Goal: Task Accomplishment & Management: Manage account settings

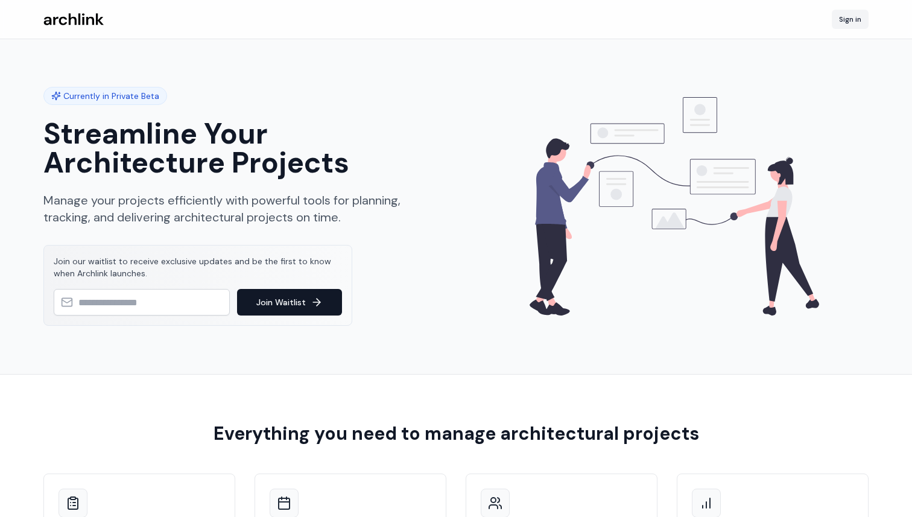
click at [848, 16] on link "Sign in" at bounding box center [850, 19] width 37 height 19
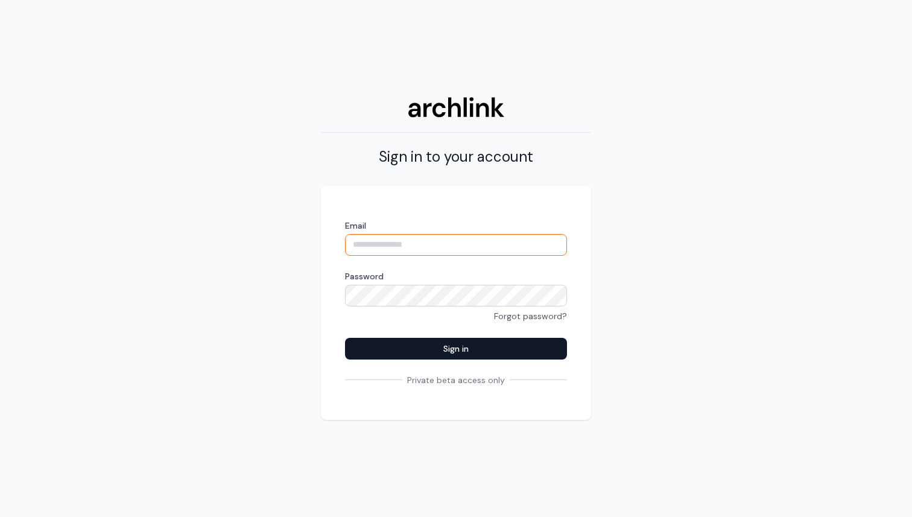
type input "**********"
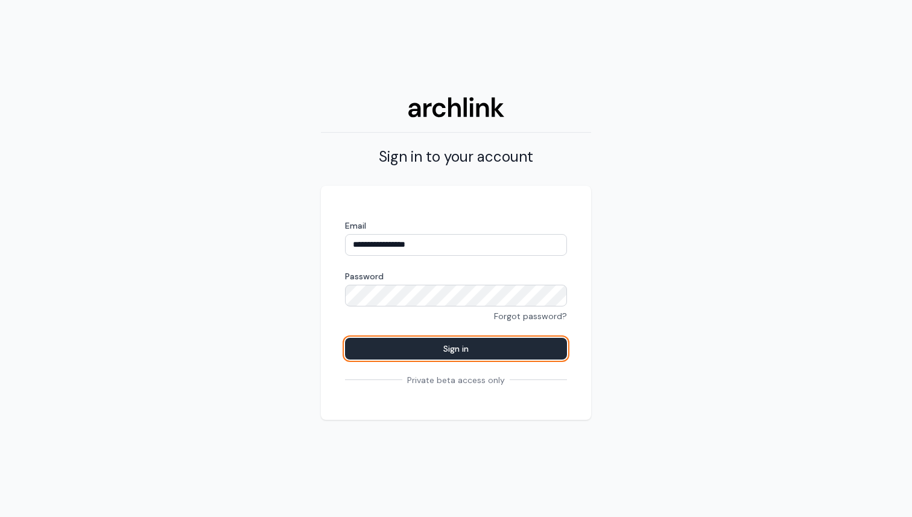
click at [482, 344] on button "Sign in" at bounding box center [456, 349] width 222 height 22
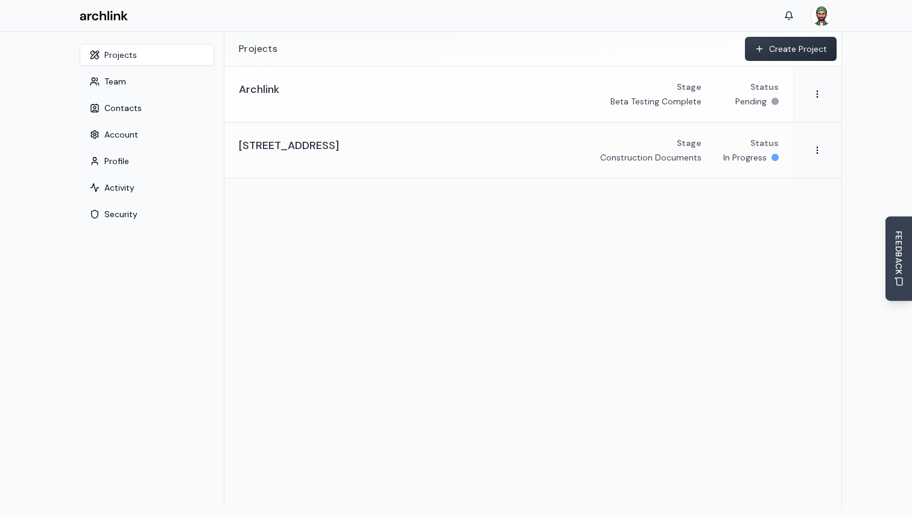
click at [363, 96] on div "Archlink Stage Beta Testing Complete Status Pending" at bounding box center [509, 94] width 540 height 27
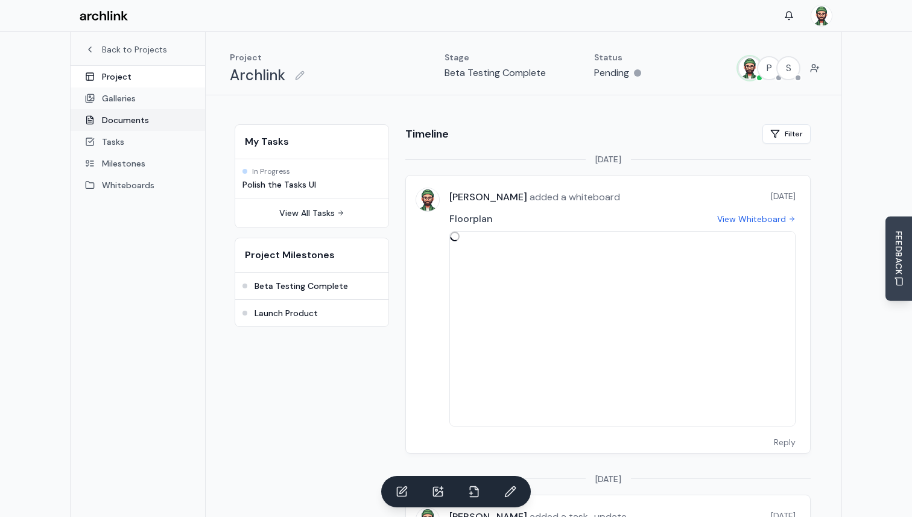
click at [137, 115] on link "Documents" at bounding box center [138, 120] width 135 height 22
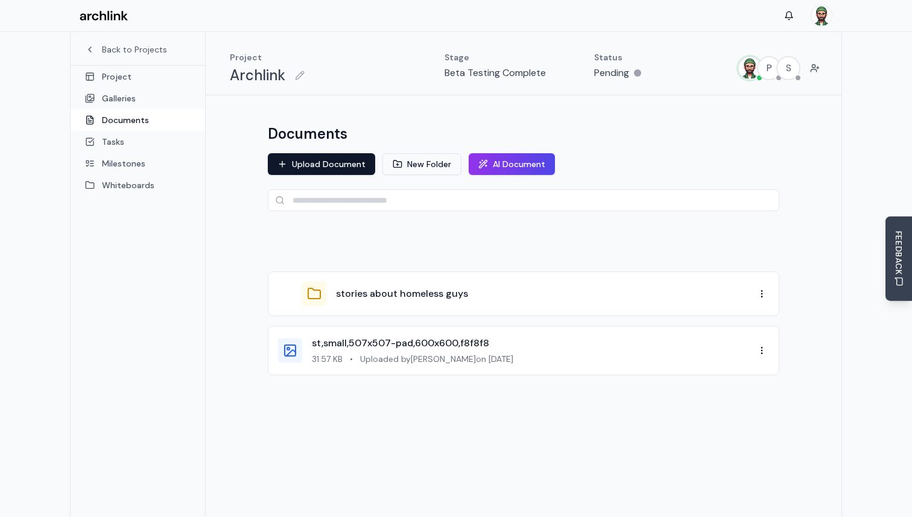
click at [431, 163] on button "New Folder" at bounding box center [422, 164] width 79 height 22
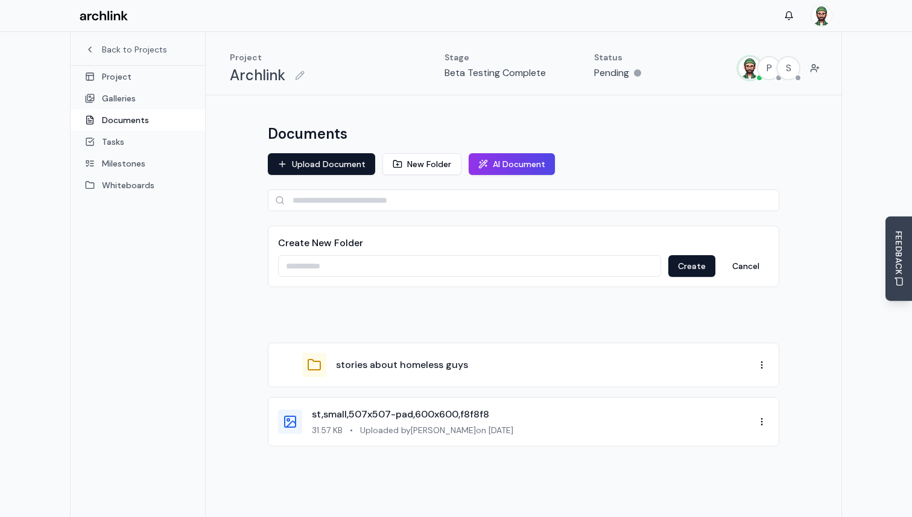
click at [472, 257] on input at bounding box center [469, 266] width 383 height 22
type input "********"
click at [694, 268] on button "Create" at bounding box center [691, 266] width 47 height 22
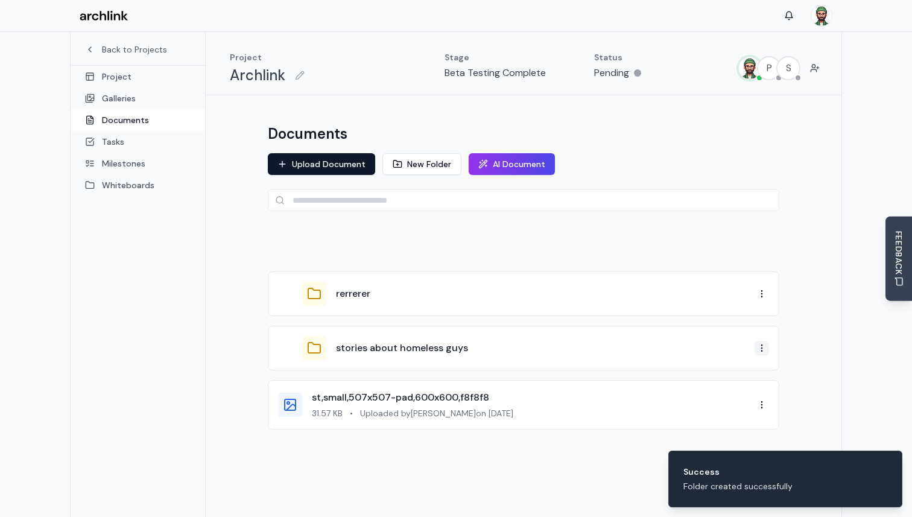
click at [763, 348] on html "Back to Projects Project Galleries Documents Tasks Milestones Whiteboards Proje…" at bounding box center [456, 290] width 912 height 581
click at [734, 392] on div "Rename" at bounding box center [730, 389] width 71 height 19
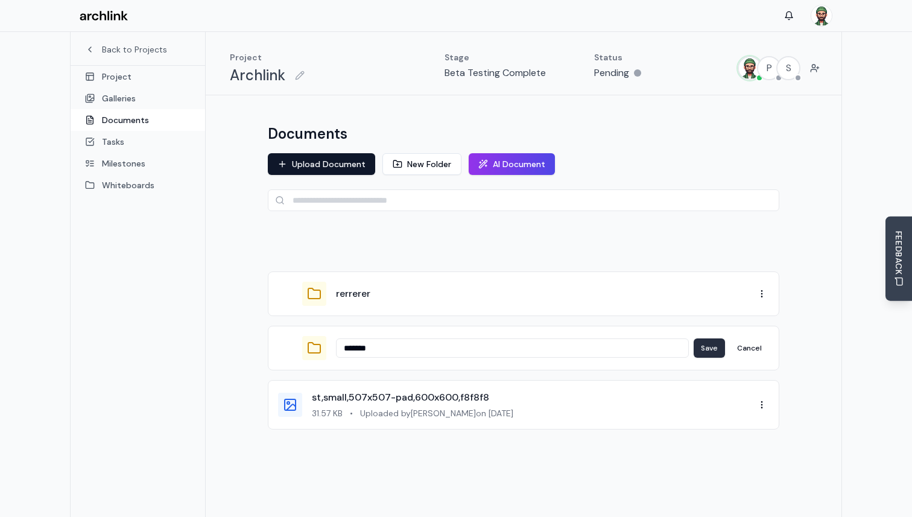
type input "*******"
click at [715, 345] on button "Save" at bounding box center [709, 347] width 31 height 19
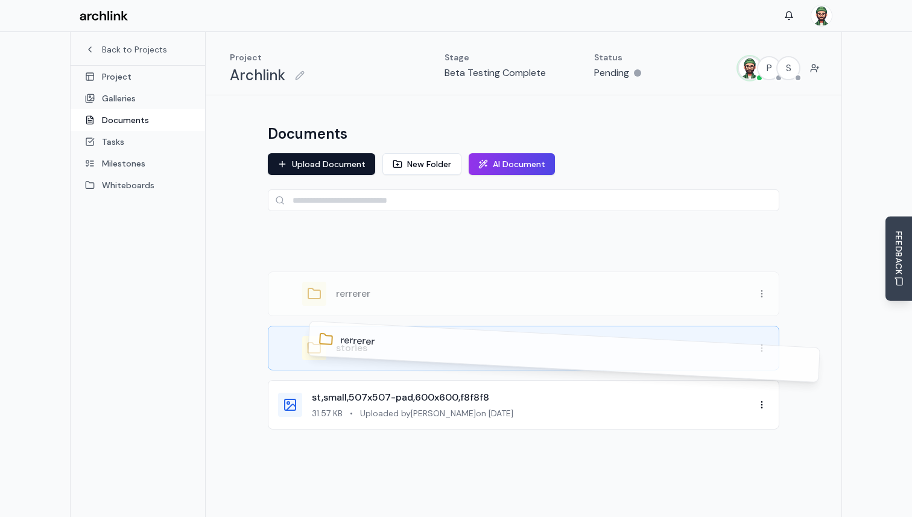
drag, startPoint x: 481, startPoint y: 296, endPoint x: 482, endPoint y: 361, distance: 64.6
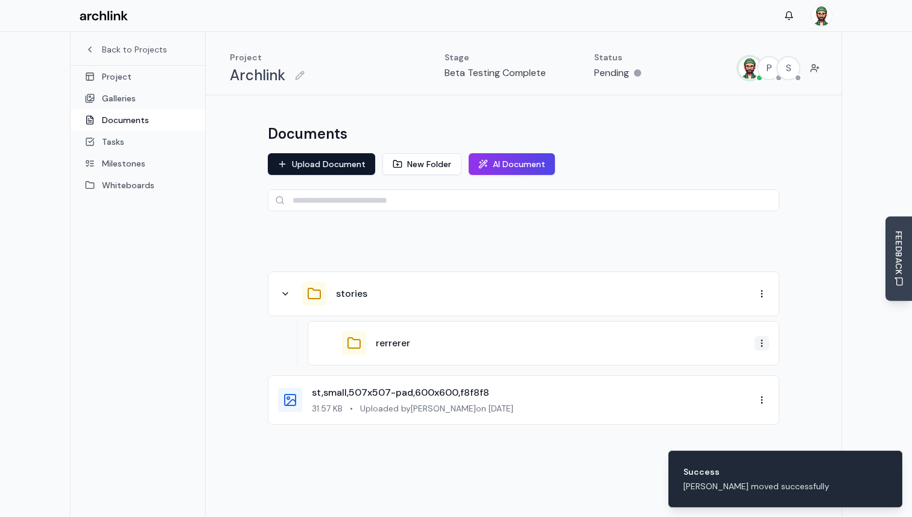
click at [759, 343] on html "Back to Projects Project Galleries Documents Tasks Milestones Whiteboards Proje…" at bounding box center [456, 290] width 912 height 581
click at [730, 381] on div "Rename" at bounding box center [730, 384] width 71 height 19
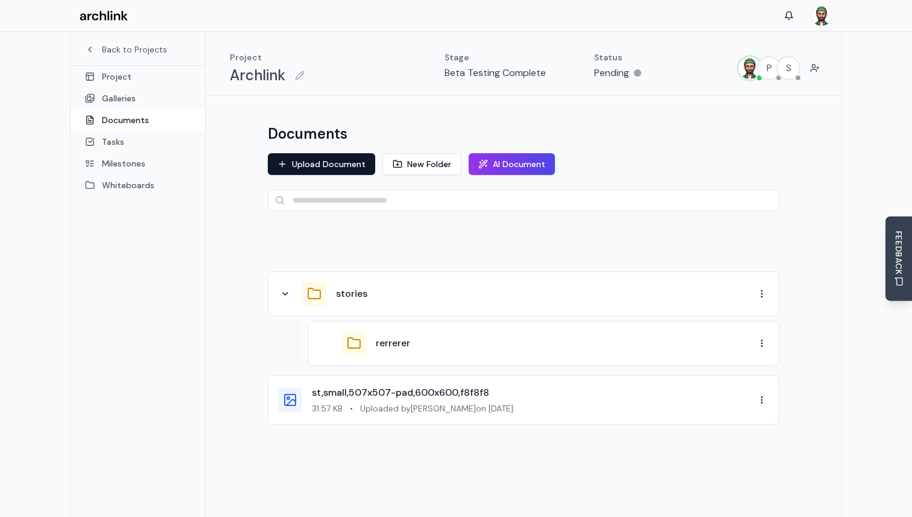
click at [489, 348] on div "rerrerer" at bounding box center [565, 343] width 379 height 14
click at [759, 348] on html "Back to Projects Project Galleries Documents Tasks Milestones Whiteboards Proje…" at bounding box center [456, 290] width 912 height 581
click at [724, 410] on div "Share" at bounding box center [730, 404] width 71 height 19
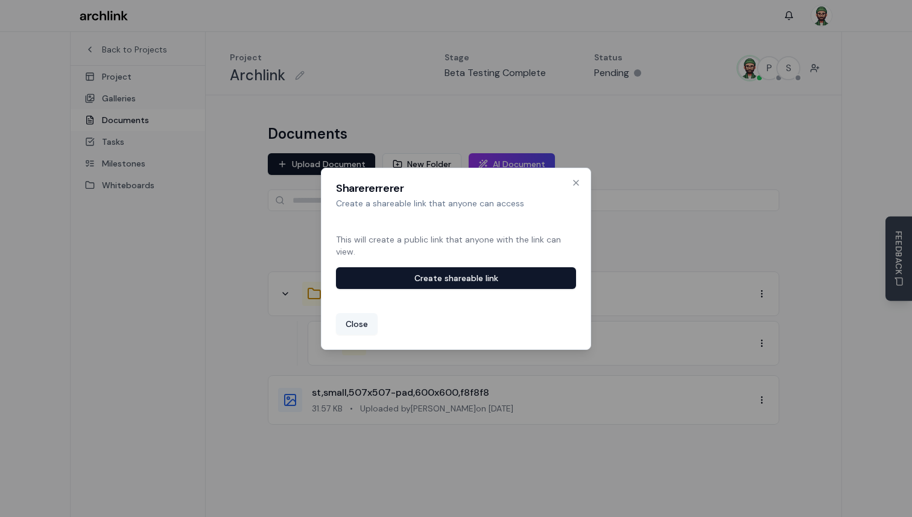
click at [355, 331] on button "Close" at bounding box center [357, 324] width 42 height 22
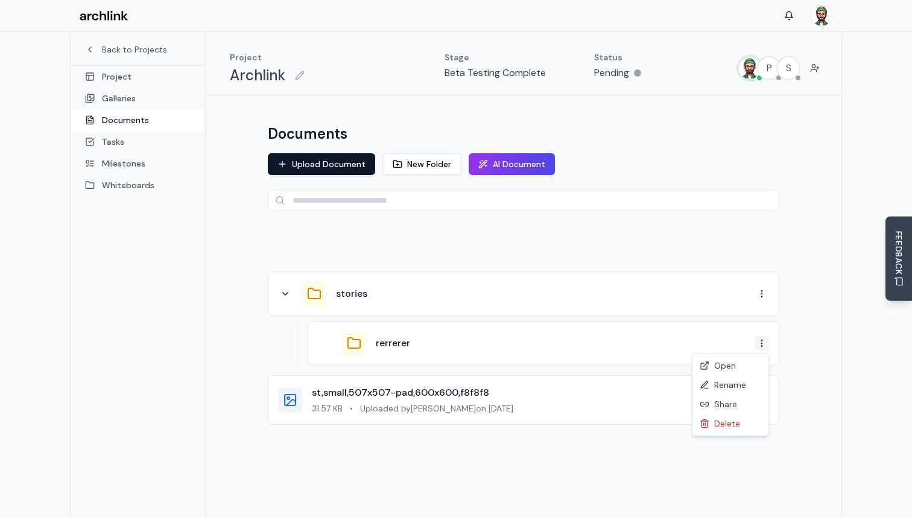
click at [763, 345] on html "Back to Projects Project Galleries Documents Tasks Milestones Whiteboards Proje…" at bounding box center [456, 290] width 912 height 581
click at [730, 384] on div "Rename" at bounding box center [730, 384] width 71 height 19
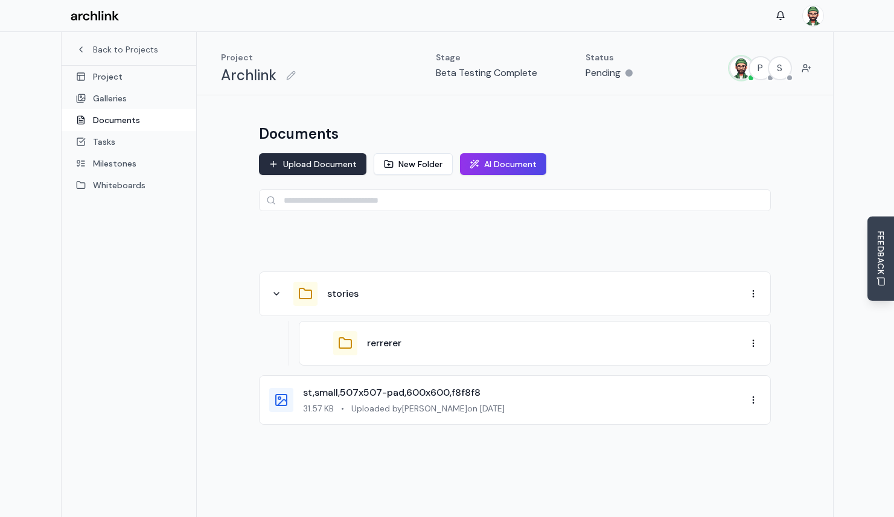
click at [328, 163] on button "Upload Document" at bounding box center [312, 164] width 107 height 22
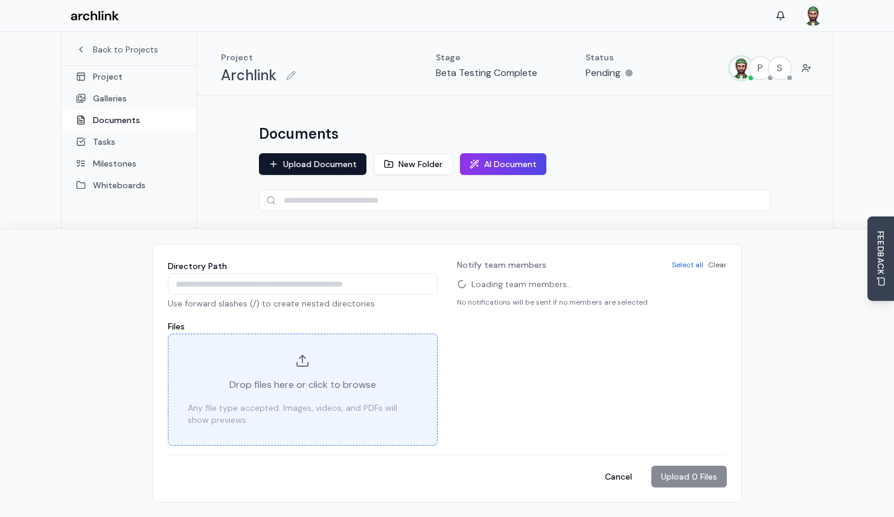
drag, startPoint x: 390, startPoint y: 360, endPoint x: 342, endPoint y: 361, distance: 48.3
click at [342, 361] on div "Drop files here or click to browse Any file type accepted. Images, videos, and …" at bounding box center [303, 390] width 270 height 112
type input "**********"
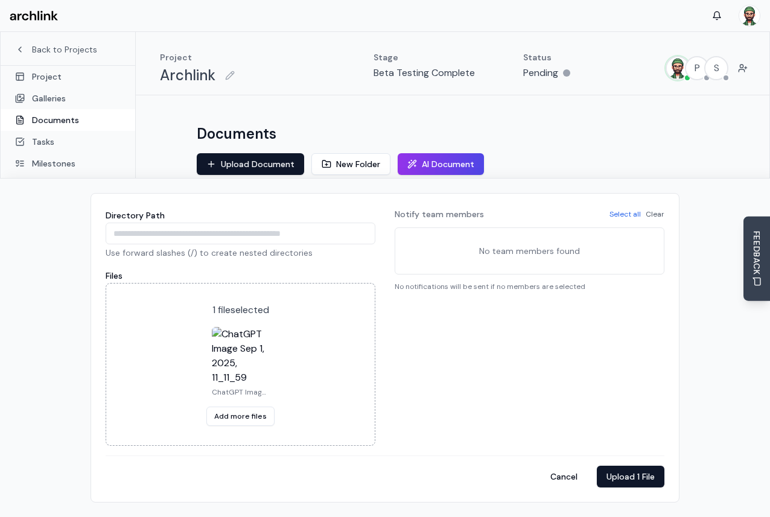
click at [559, 124] on div "Documents Upload Document New Folder AI Document stories rerrerer st,small,507x…" at bounding box center [452, 297] width 541 height 375
click at [624, 153] on div "Upload Document New Folder AI Document" at bounding box center [453, 164] width 512 height 22
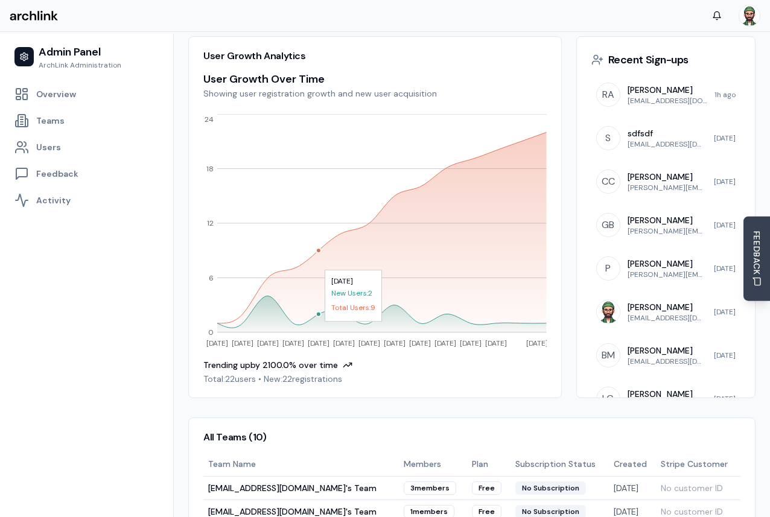
scroll to position [24, 0]
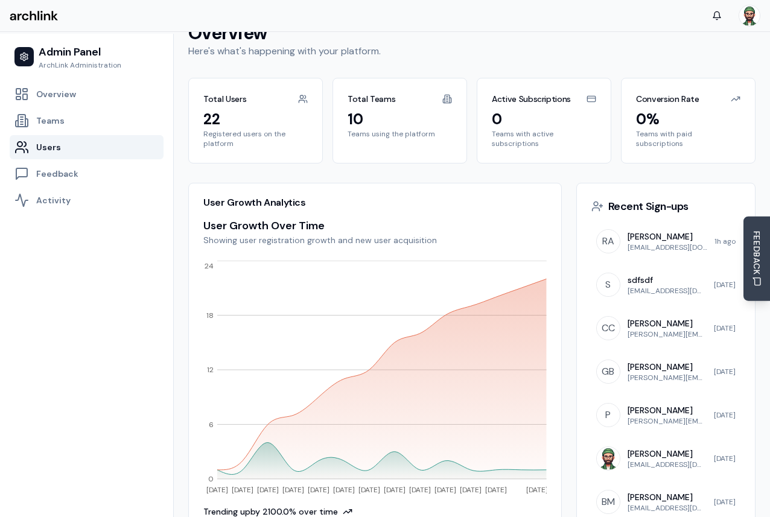
click at [96, 148] on link "Users" at bounding box center [87, 147] width 154 height 24
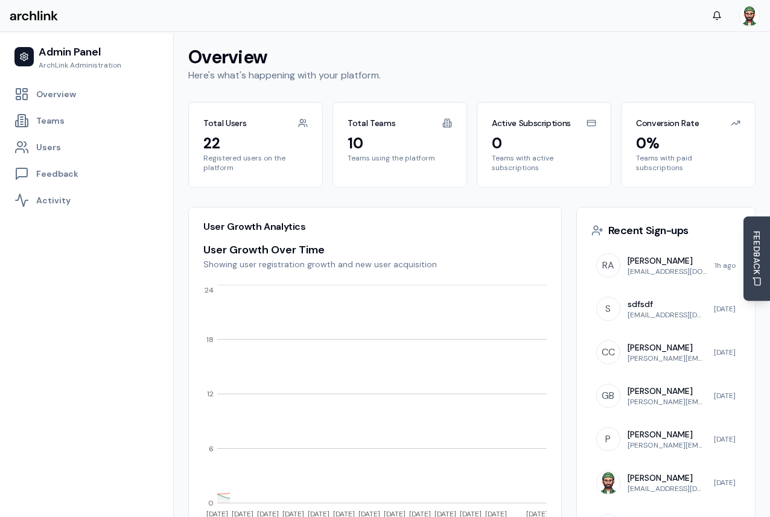
scroll to position [24, 0]
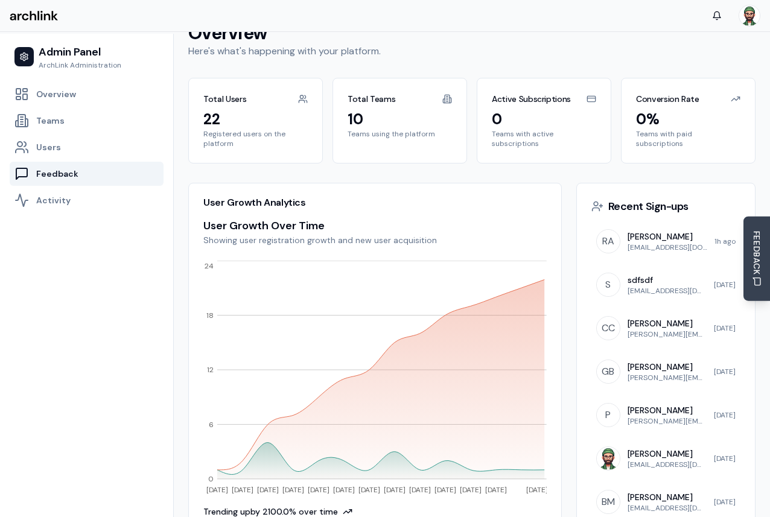
click at [77, 176] on link "Feedback" at bounding box center [87, 174] width 154 height 24
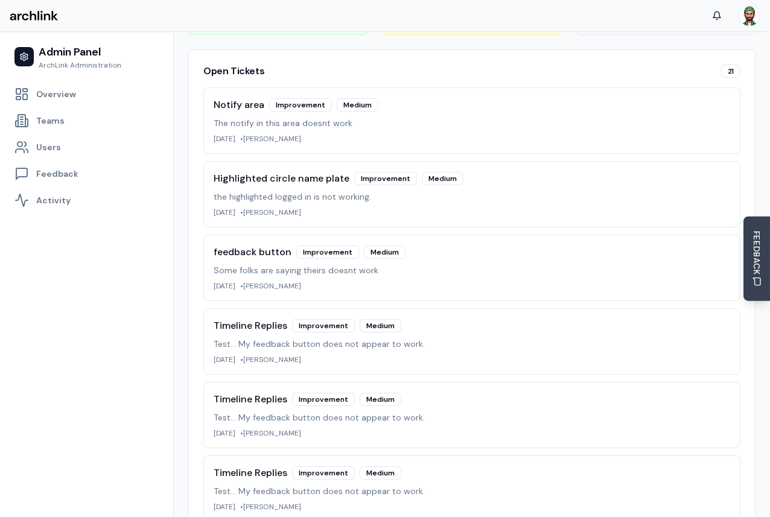
scroll to position [399, 0]
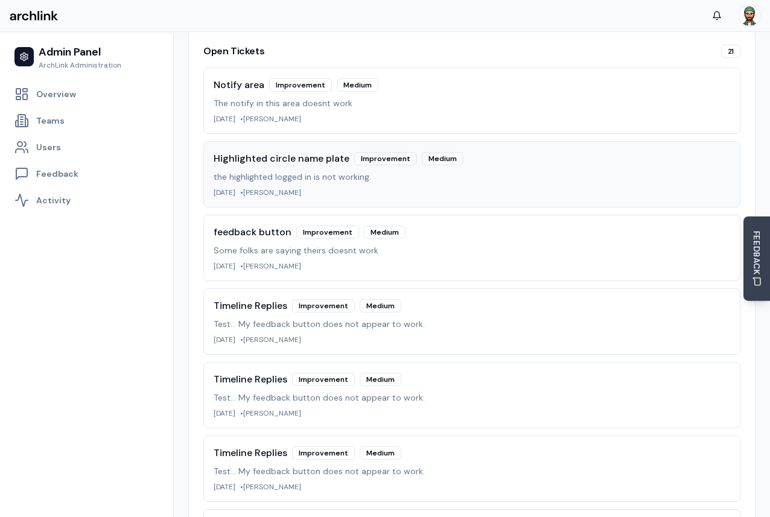
click at [377, 194] on div "7/1/2025 • MARC JONES" at bounding box center [472, 193] width 516 height 10
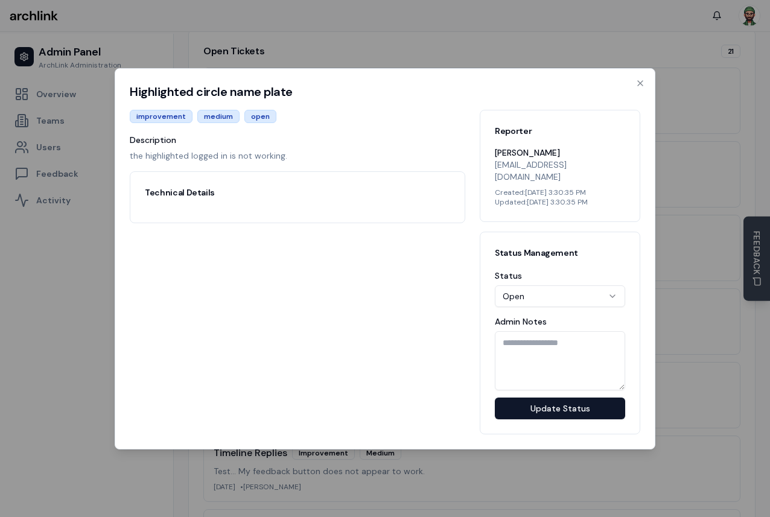
click at [378, 44] on div at bounding box center [385, 258] width 770 height 517
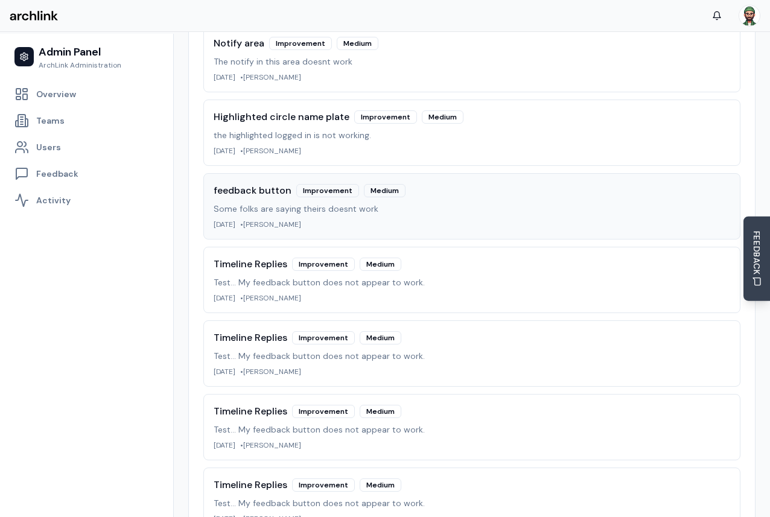
scroll to position [460, 0]
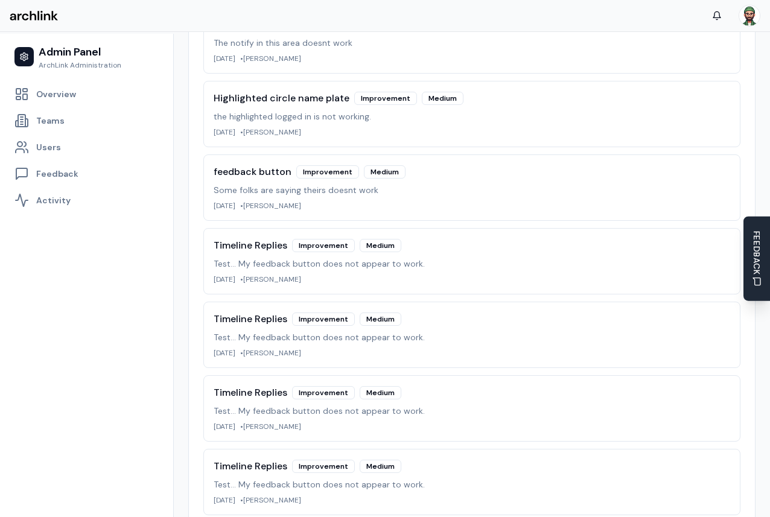
click at [758, 241] on span "FEEDBACK" at bounding box center [757, 252] width 12 height 44
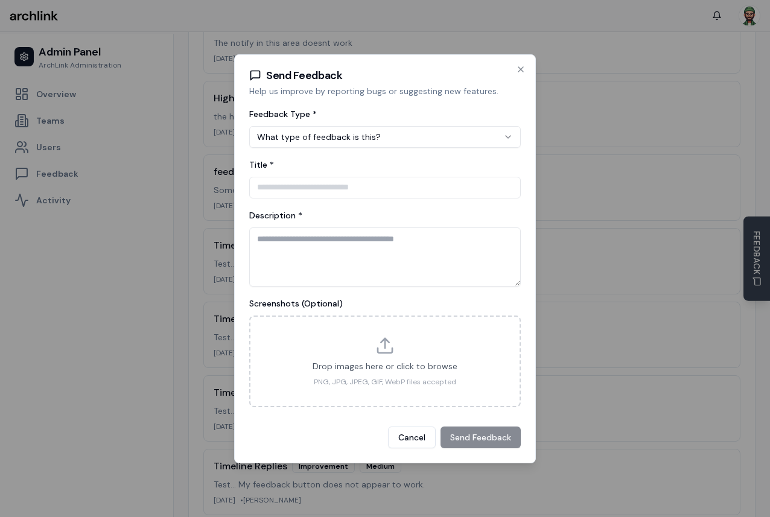
click at [429, 212] on div "Description *" at bounding box center [384, 247] width 271 height 78
click at [400, 191] on input "Title *" at bounding box center [384, 188] width 271 height 22
click at [570, 201] on div at bounding box center [385, 258] width 770 height 517
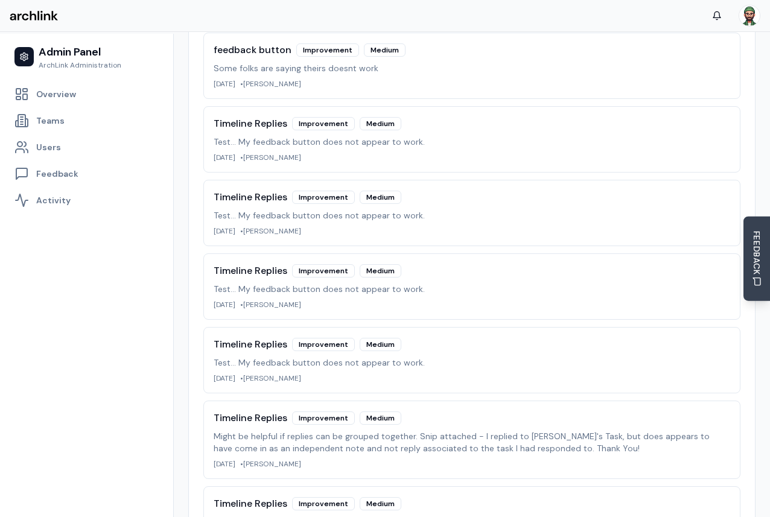
scroll to position [529, 0]
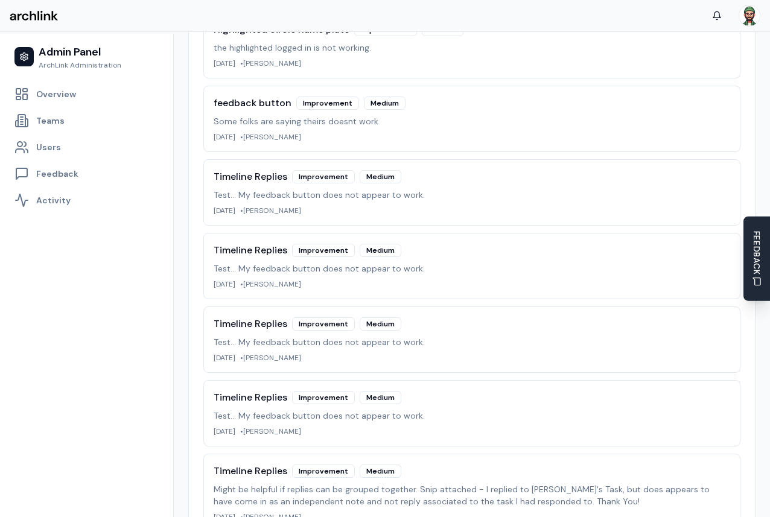
click at [753, 253] on span "FEEDBACK" at bounding box center [757, 252] width 12 height 44
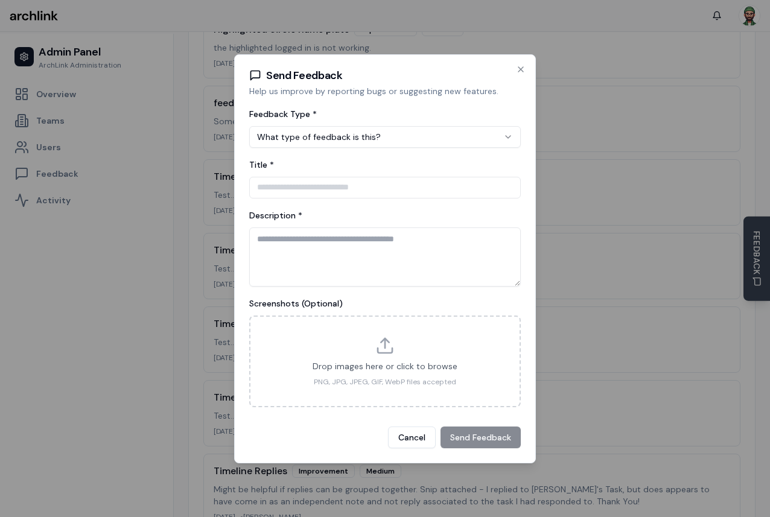
click at [622, 267] on div at bounding box center [385, 258] width 770 height 517
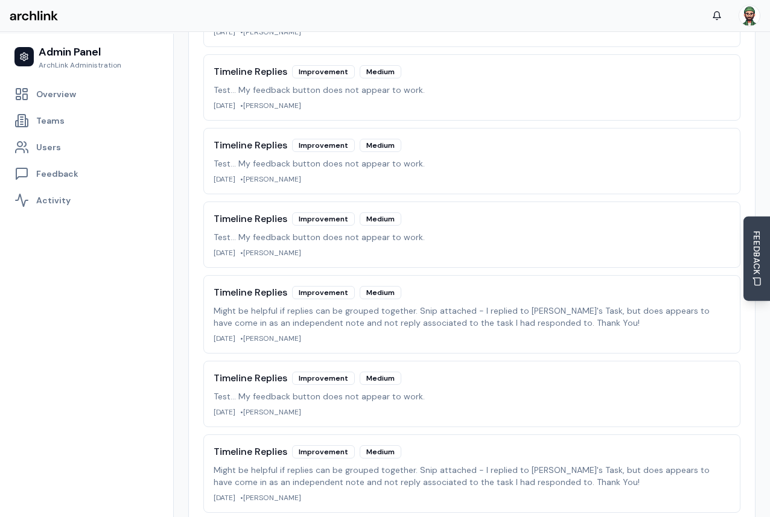
scroll to position [716, 0]
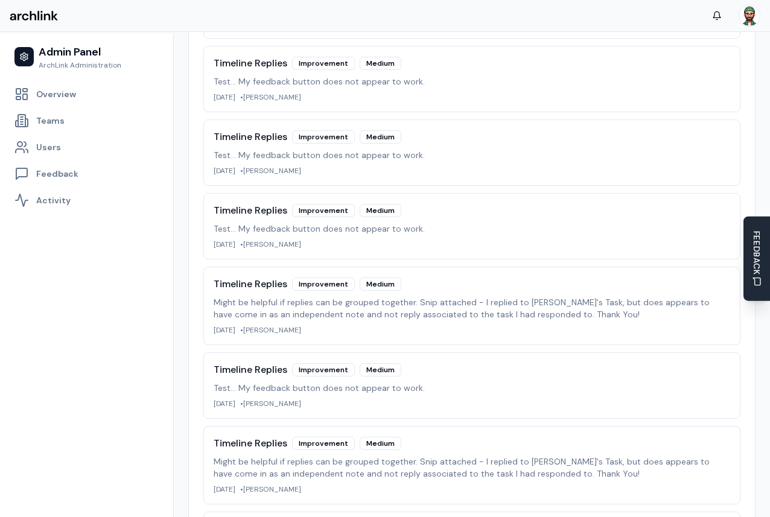
click at [755, 251] on span "FEEDBACK" at bounding box center [757, 252] width 12 height 44
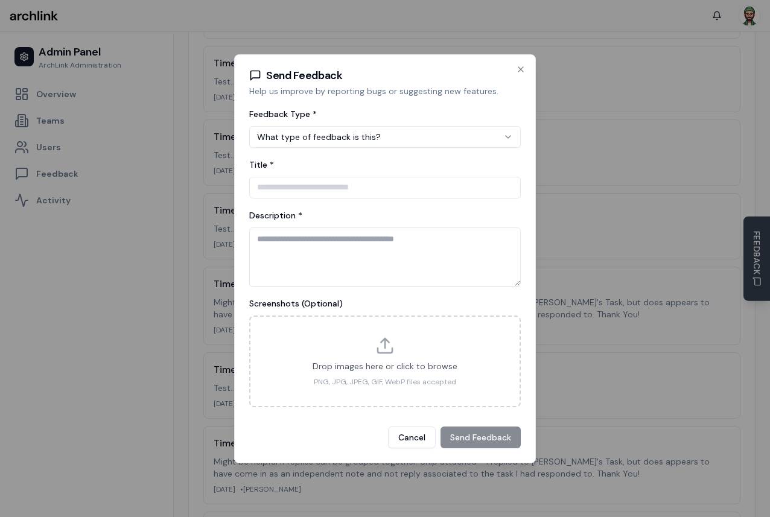
click at [453, 136] on body "Admin Panel ArchLink Administration Overview Teams Users Feedback Activity Feed…" at bounding box center [385, 356] width 770 height 2144
select select "*******"
click at [422, 185] on input "Title *" at bounding box center [384, 188] width 271 height 22
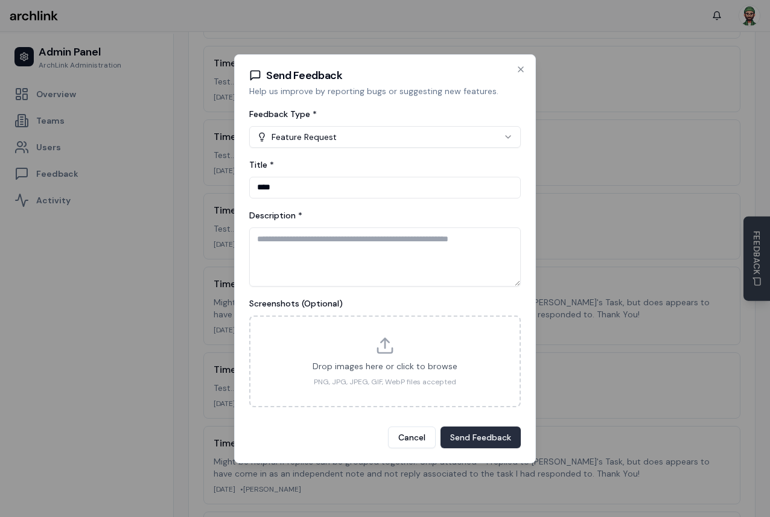
type input "****"
click at [491, 436] on button "Send Feedback" at bounding box center [480, 438] width 80 height 22
click at [425, 268] on textarea "Description *" at bounding box center [384, 256] width 271 height 59
type textarea "******"
click at [498, 433] on button "Send Feedback" at bounding box center [480, 438] width 80 height 22
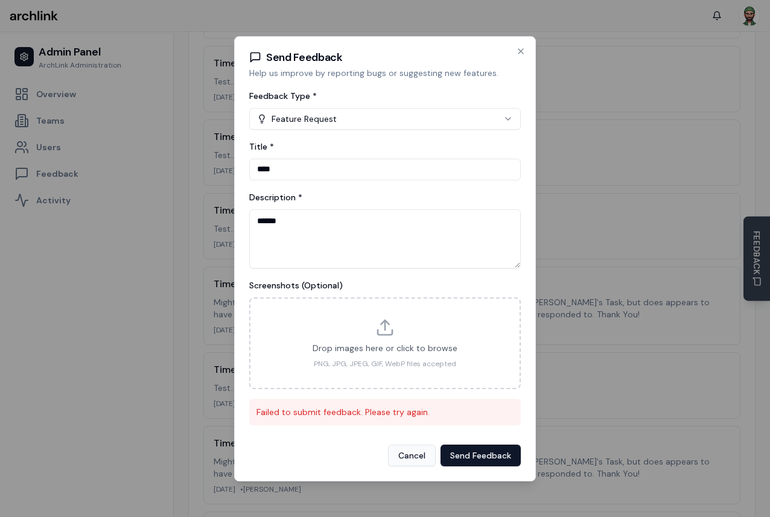
click at [421, 457] on button "Cancel" at bounding box center [412, 456] width 48 height 22
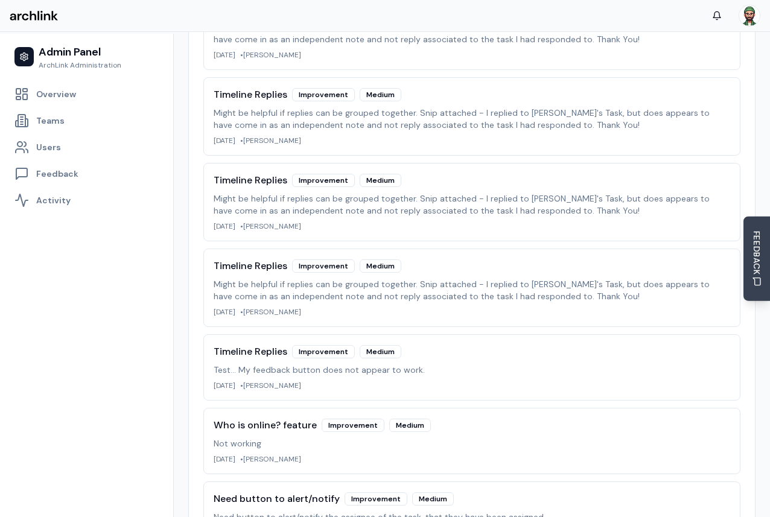
scroll to position [1478, 0]
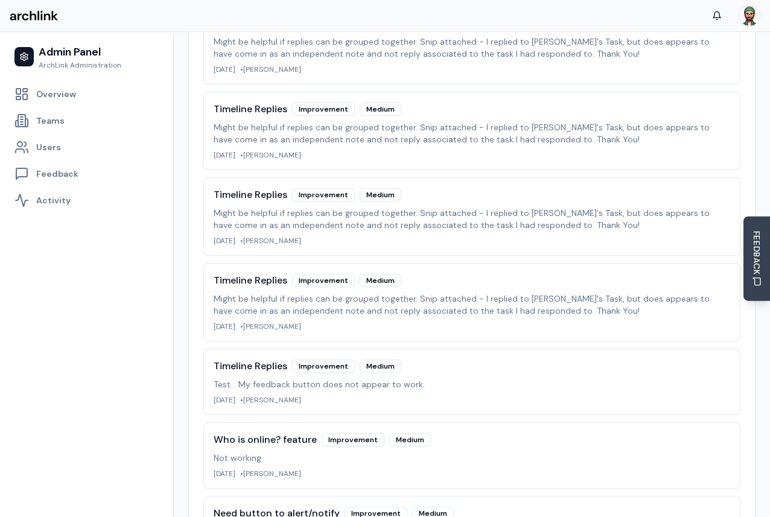
click at [407, 313] on p "Might be helpful if replies can be grouped together. Snip attached - I replied …" at bounding box center [472, 305] width 516 height 24
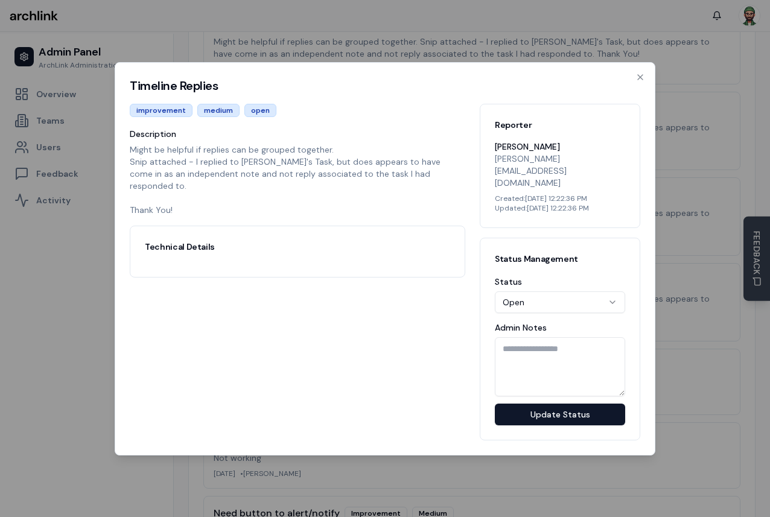
click at [381, 243] on h3 "Technical Details" at bounding box center [297, 247] width 305 height 12
click at [643, 82] on icon "button" at bounding box center [640, 77] width 10 height 10
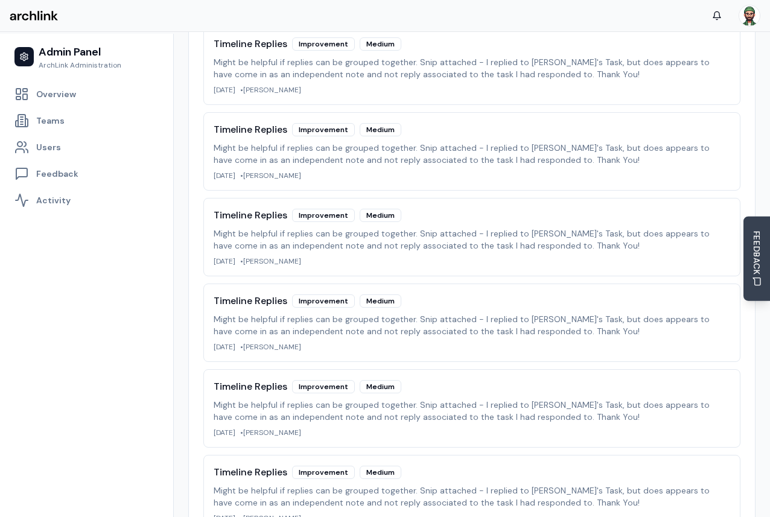
scroll to position [1092, 0]
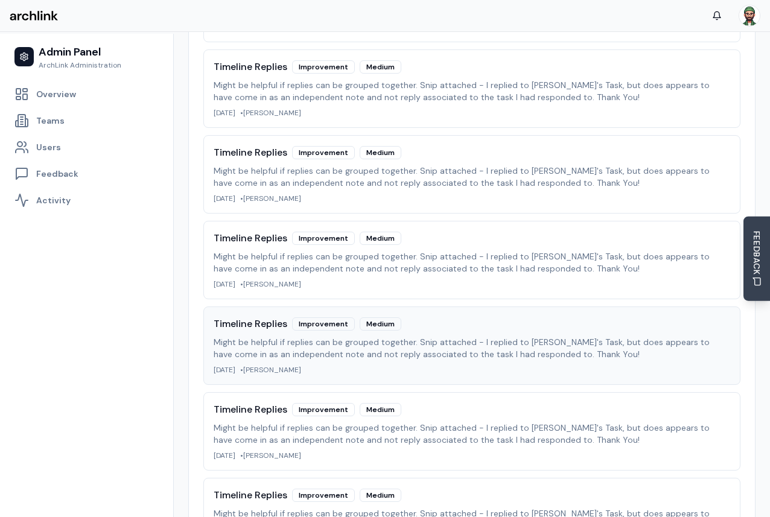
click at [296, 331] on div "Timeline Replies improvement medium" at bounding box center [472, 324] width 516 height 14
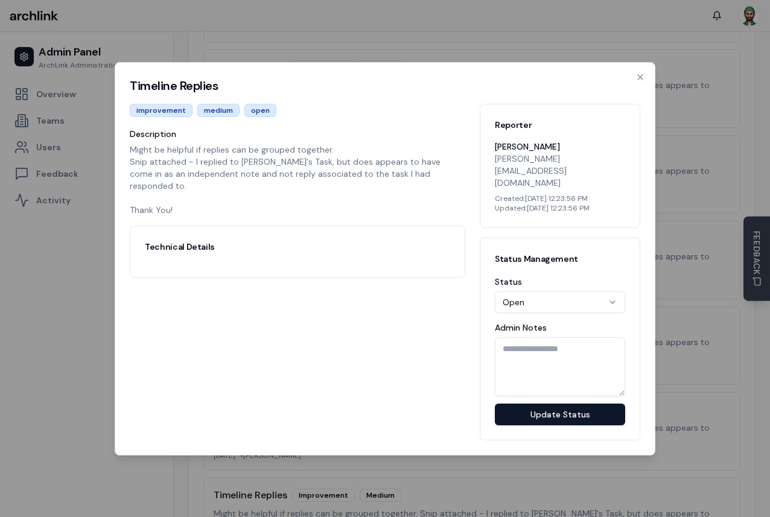
click at [298, 215] on p "Might be helpful if replies can be grouped together. Snip attached - I replied …" at bounding box center [297, 180] width 335 height 72
click at [570, 50] on div at bounding box center [385, 258] width 770 height 517
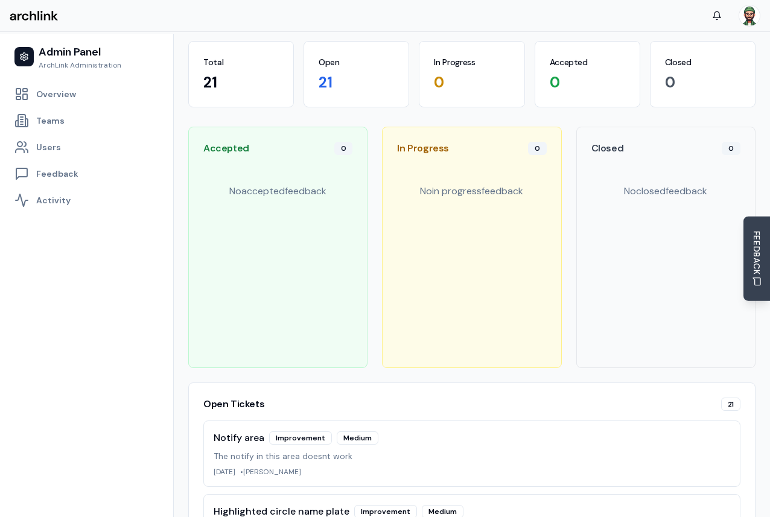
scroll to position [0, 0]
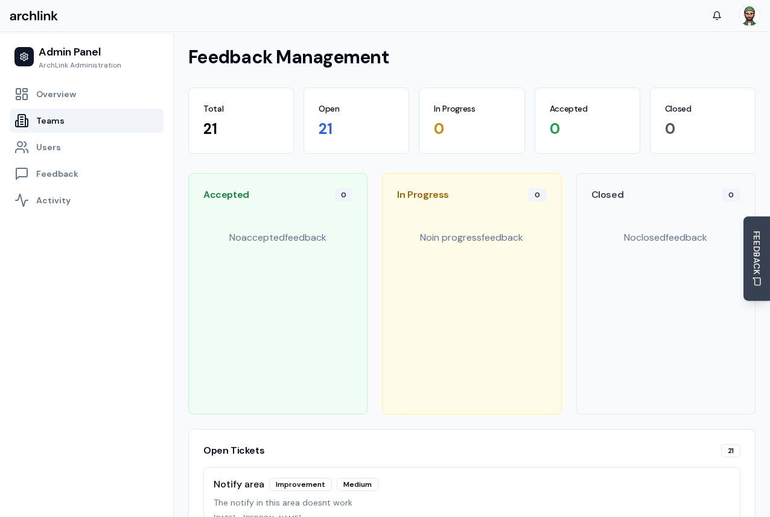
click at [66, 127] on link "Teams" at bounding box center [87, 121] width 154 height 24
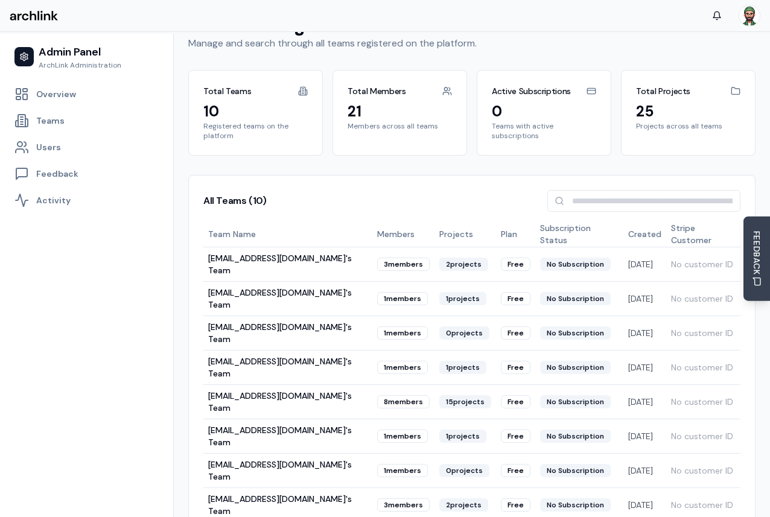
scroll to position [40, 0]
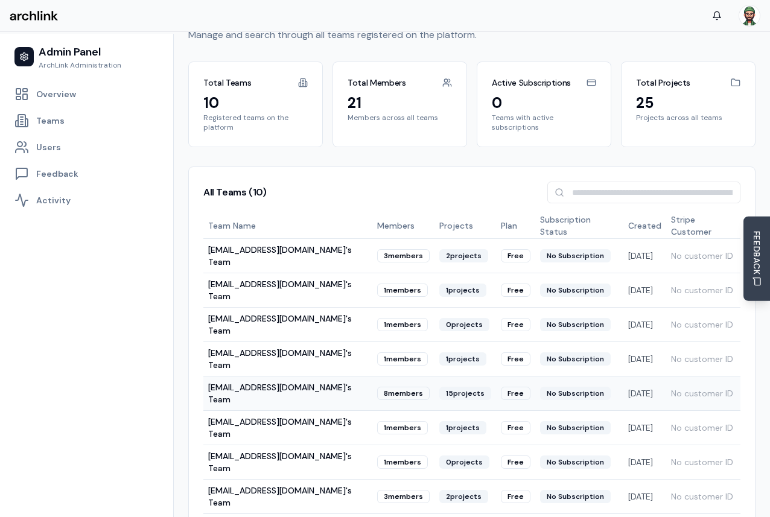
click at [293, 389] on td "[EMAIL_ADDRESS][DOMAIN_NAME]'s Team" at bounding box center [287, 393] width 169 height 34
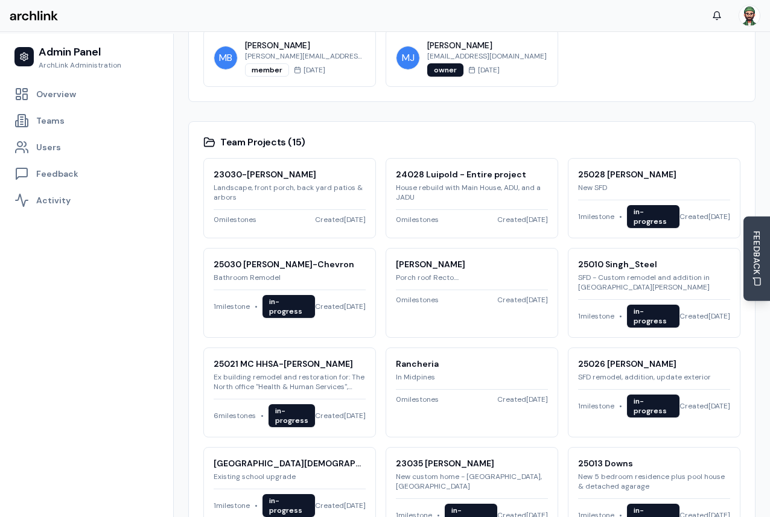
scroll to position [505, 0]
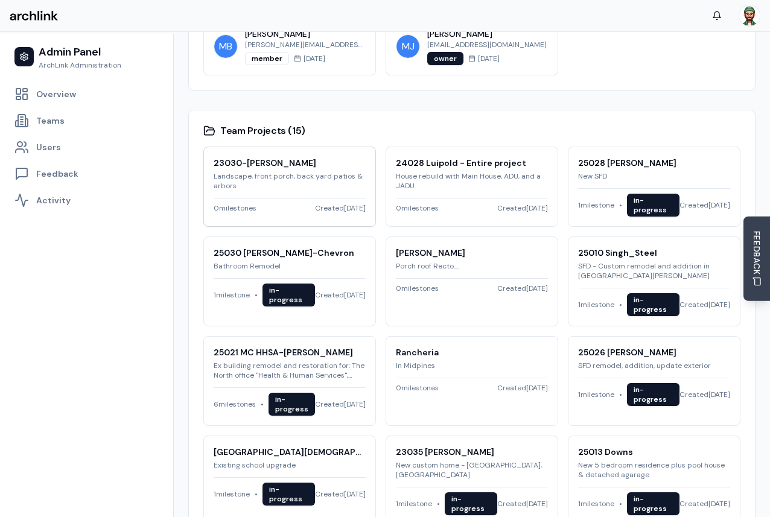
click at [292, 182] on p "Landscape, front porch, back yard patios & arbors" at bounding box center [290, 180] width 152 height 19
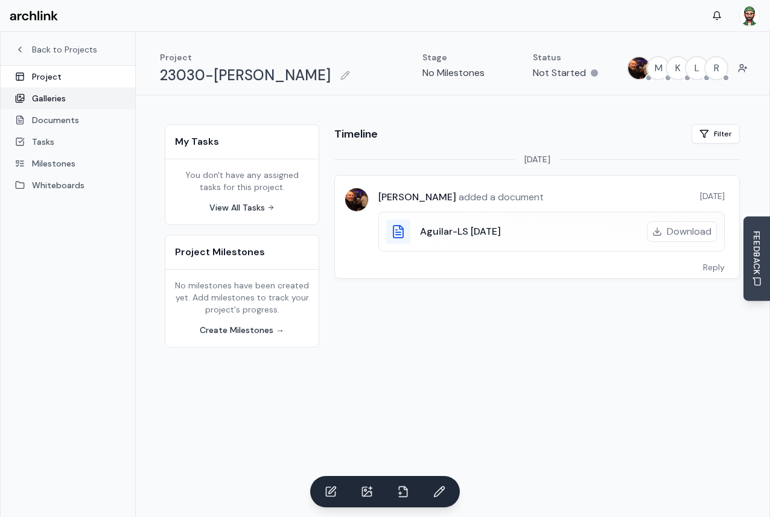
click at [67, 96] on link "Galleries" at bounding box center [68, 98] width 135 height 22
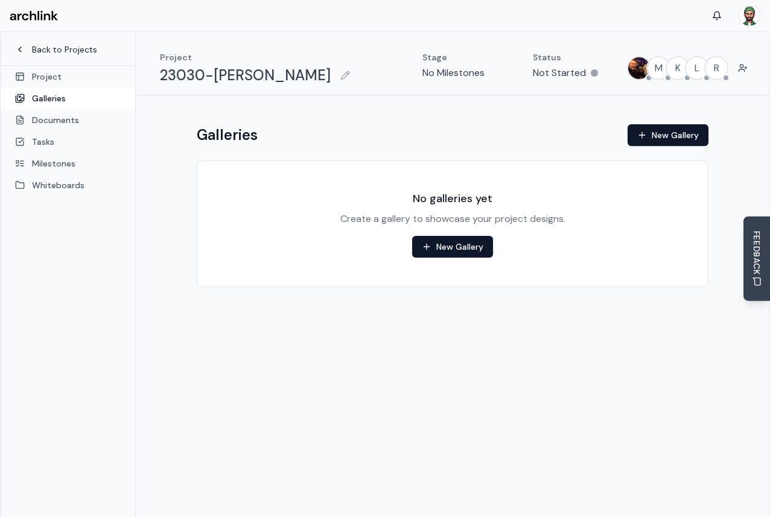
click at [81, 46] on link "Back to Projects" at bounding box center [68, 49] width 106 height 12
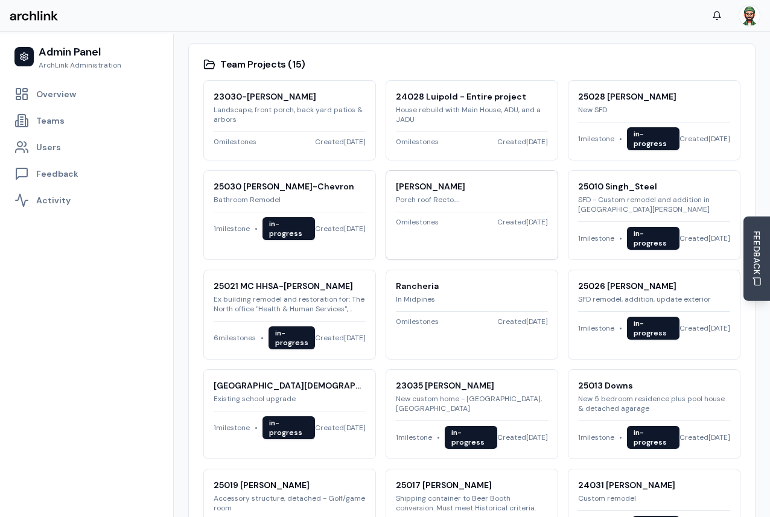
scroll to position [576, 0]
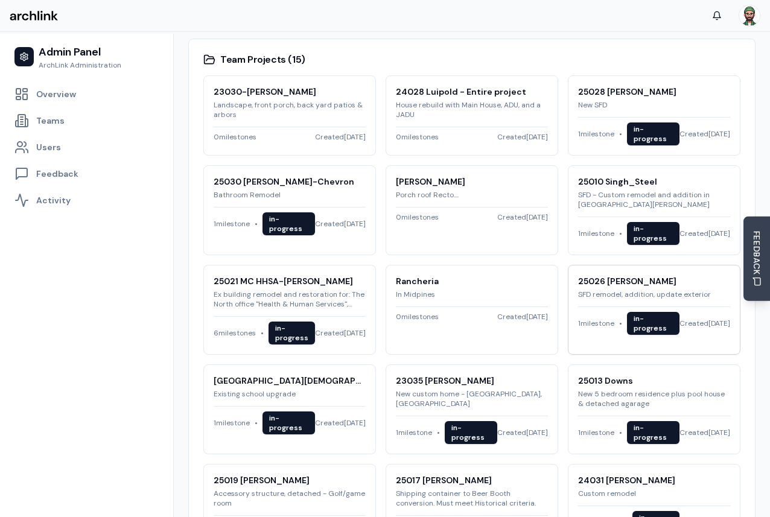
click at [630, 283] on h3 "25026 Pyle, Kirn" at bounding box center [654, 281] width 152 height 12
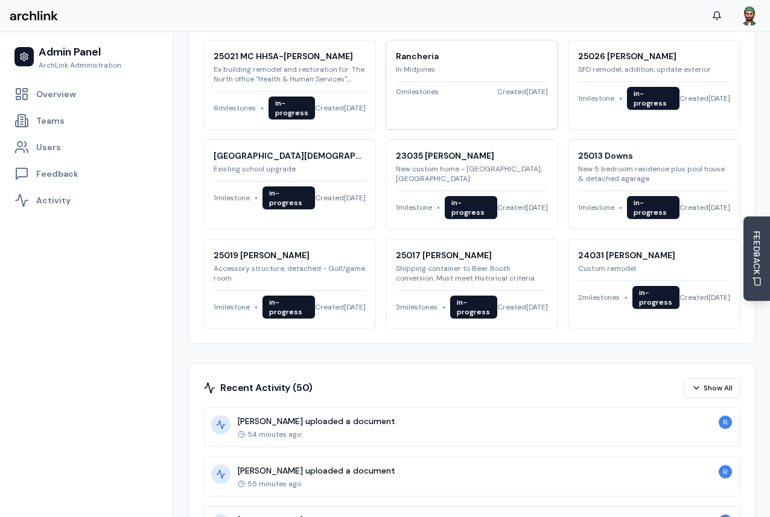
scroll to position [790, 0]
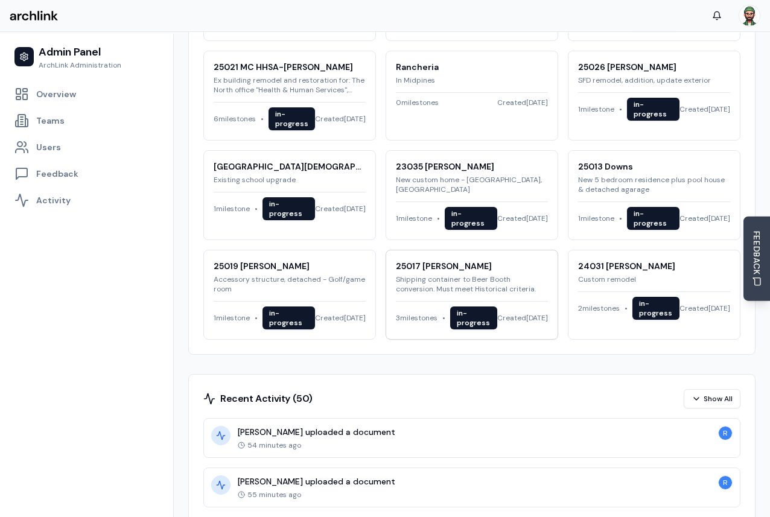
click at [433, 279] on p "Shipping container to Beer Booth conversion. Must meet Historical criteria." at bounding box center [472, 284] width 152 height 19
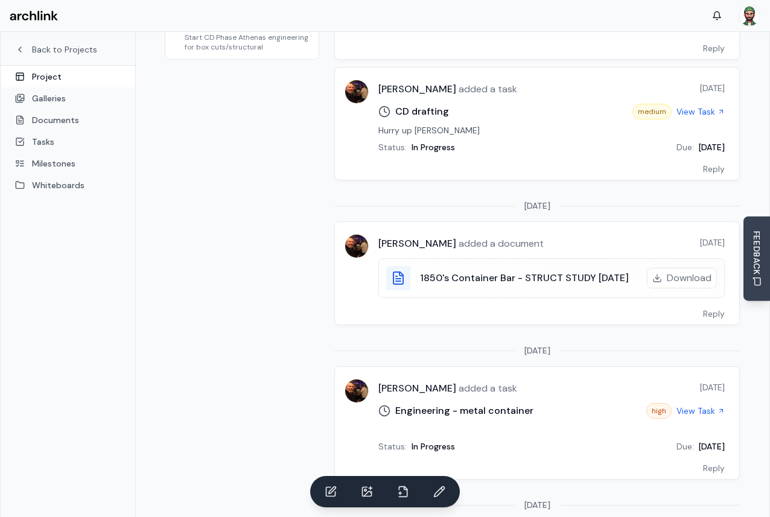
scroll to position [467, 0]
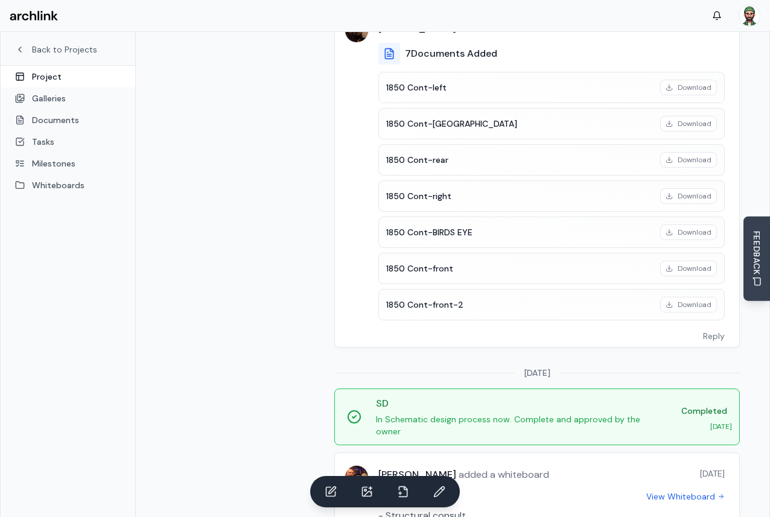
scroll to position [2138, 0]
